Goal: Entertainment & Leisure: Consume media (video, audio)

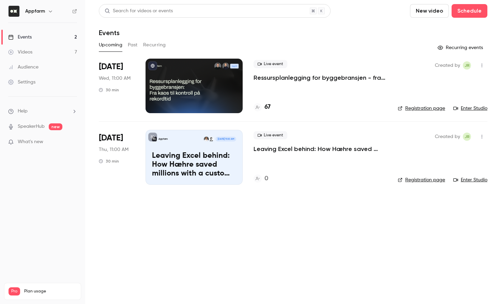
click at [203, 147] on div "Appfarm [DATE] 11:00 AM Leaving Excel behind: How Hæhre saved millions with a c…" at bounding box center [194, 157] width 97 height 55
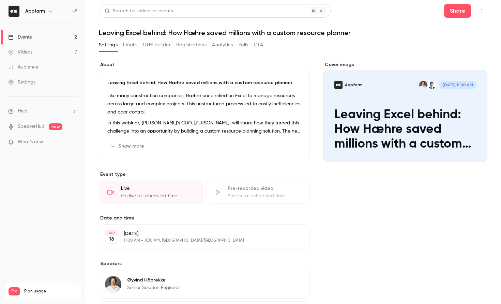
click at [27, 50] on div "Videos" at bounding box center [20, 52] width 24 height 7
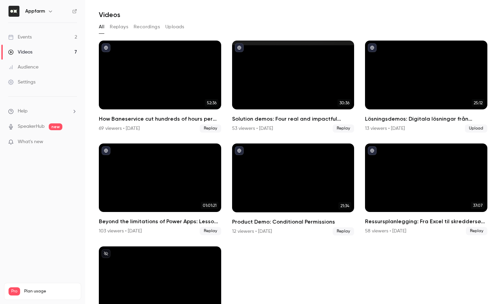
scroll to position [32, 0]
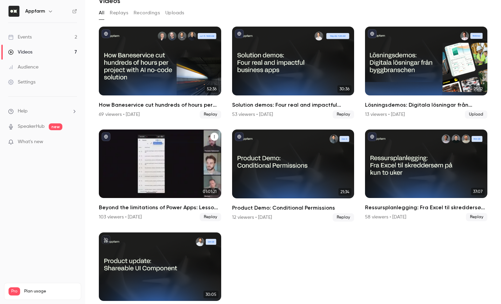
click at [192, 153] on div "Beyond the limitations of Power Apps: Lessons from industry leaders" at bounding box center [160, 164] width 122 height 69
